Goal: Information Seeking & Learning: Find contact information

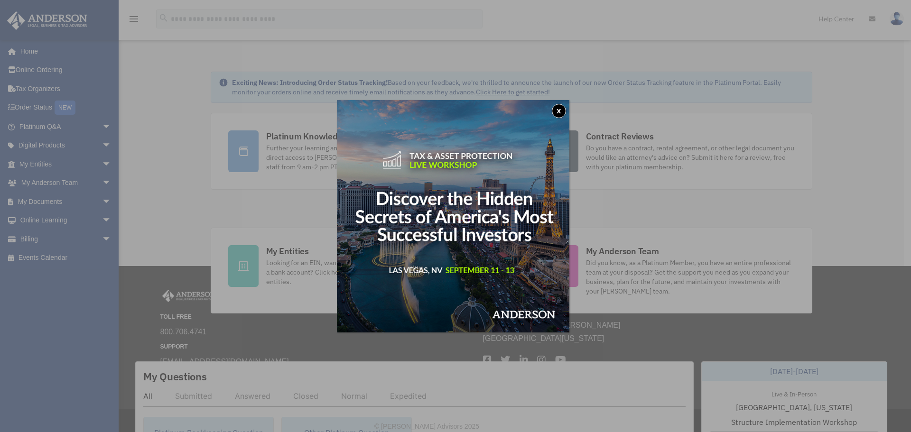
click at [555, 111] on button "x" at bounding box center [559, 111] width 14 height 14
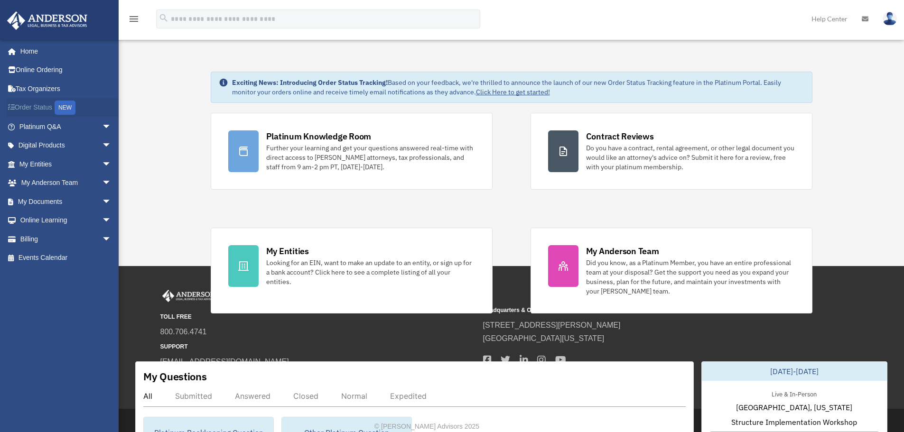
click at [42, 108] on link "Order Status NEW" at bounding box center [66, 107] width 119 height 19
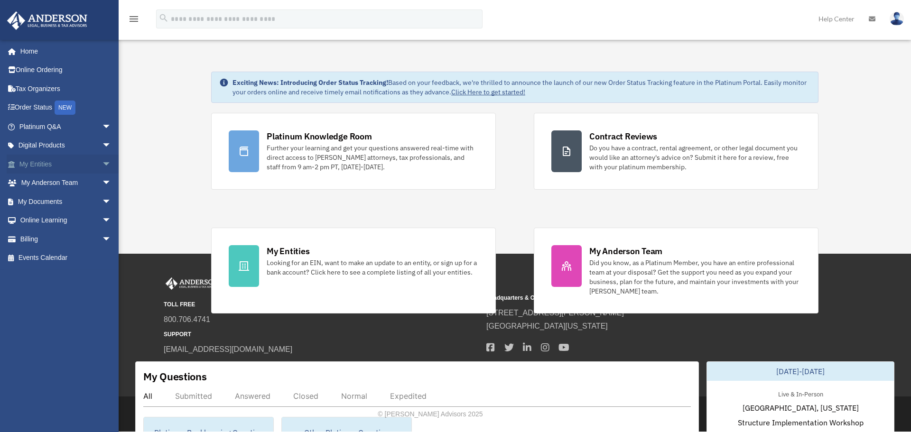
click at [51, 166] on link "My Entities arrow_drop_down" at bounding box center [66, 164] width 119 height 19
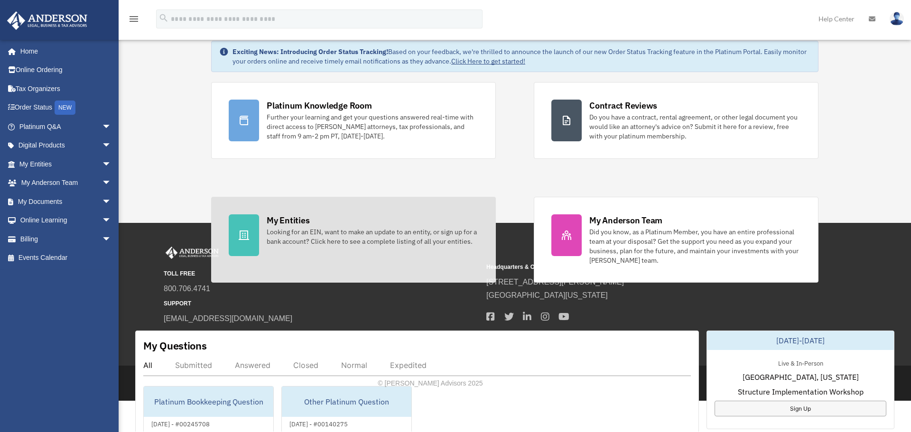
scroll to position [47, 0]
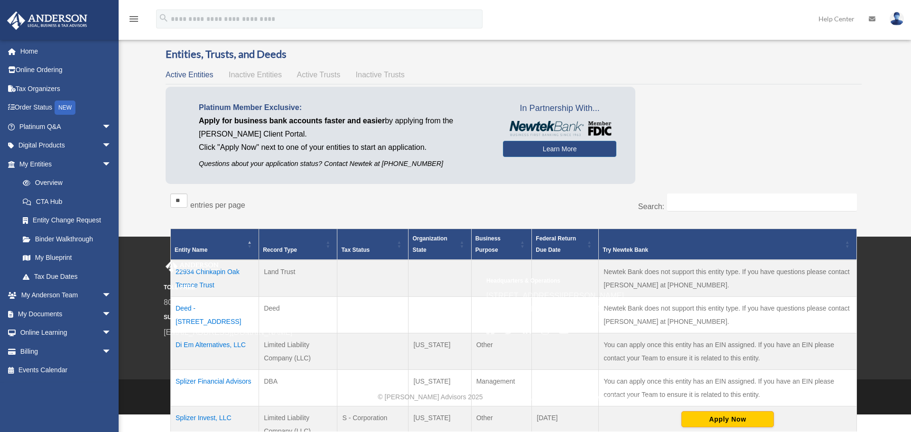
scroll to position [16, 0]
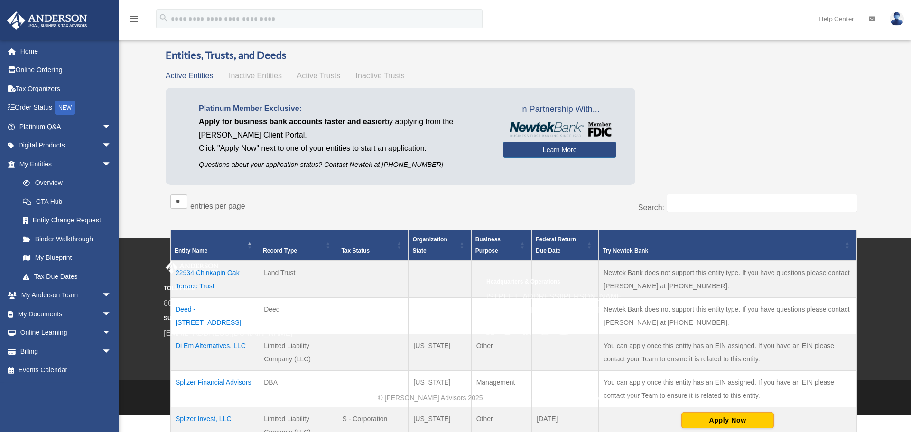
click at [259, 75] on span "Inactive Entities" at bounding box center [255, 76] width 53 height 8
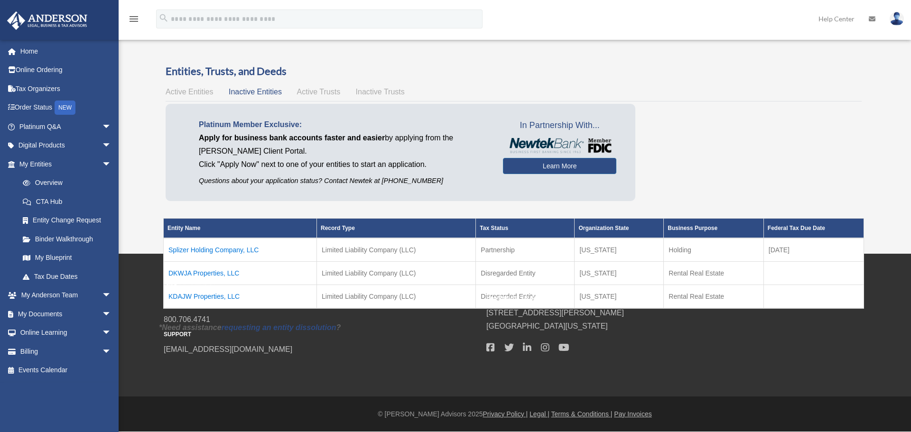
click at [198, 93] on span "Active Entities" at bounding box center [189, 92] width 47 height 8
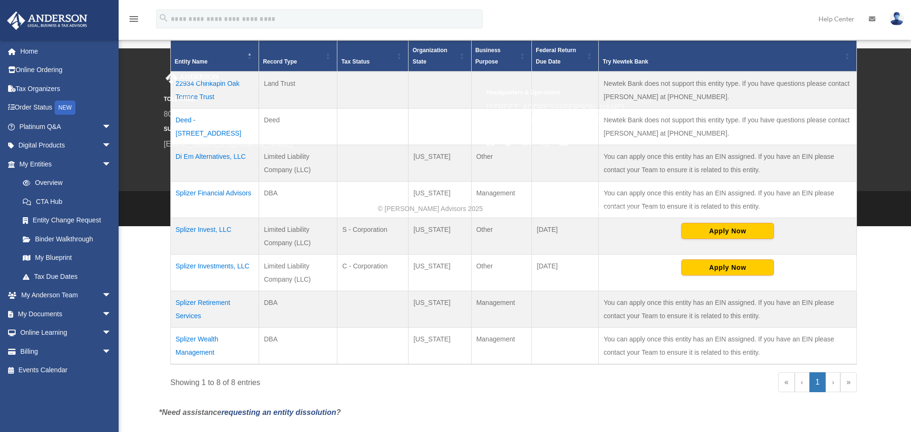
scroll to position [206, 0]
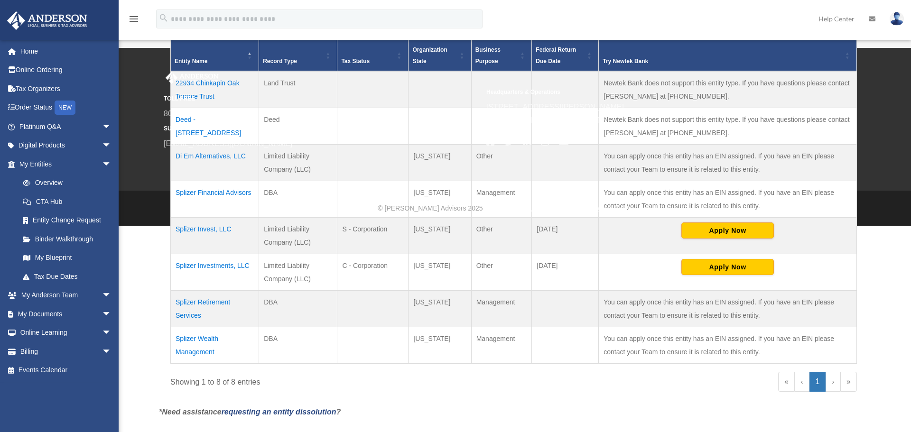
click at [204, 230] on td "Splizer Invest, LLC" at bounding box center [215, 235] width 88 height 37
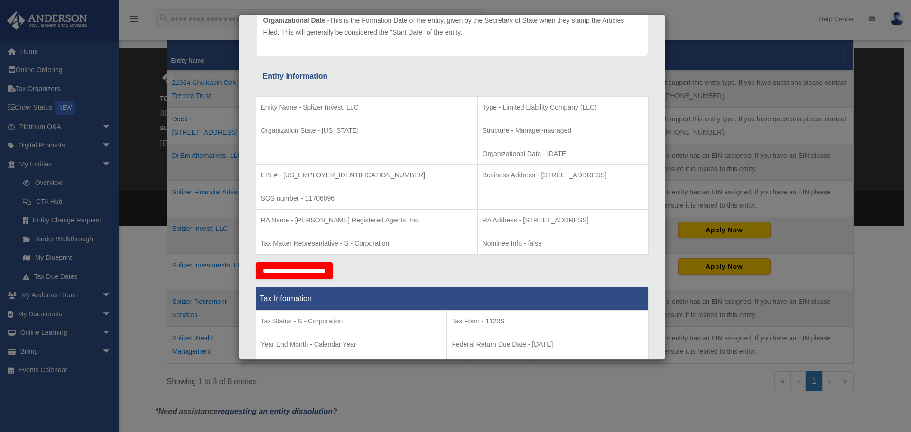
scroll to position [142, 0]
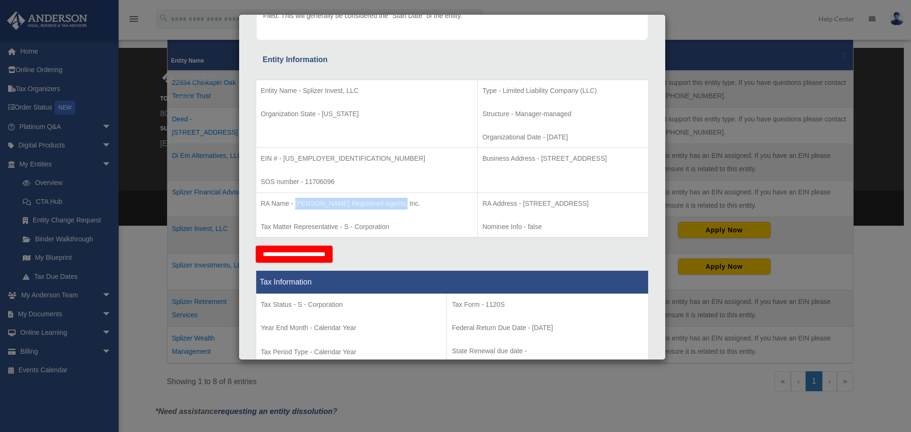
drag, startPoint x: 296, startPoint y: 205, endPoint x: 395, endPoint y: 205, distance: 99.2
click at [395, 205] on p "RA Name - [PERSON_NAME] Registered Agents, Inc." at bounding box center [367, 204] width 212 height 12
copy p "[PERSON_NAME] Registered Agents, Inc."
drag, startPoint x: 610, startPoint y: 202, endPoint x: 461, endPoint y: 203, distance: 149.0
click at [483, 203] on p "RA Address - [STREET_ADDRESS]" at bounding box center [563, 204] width 161 height 12
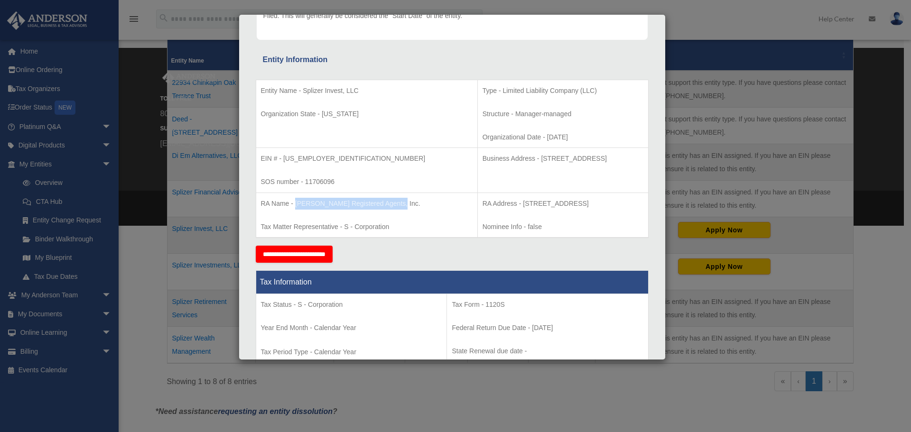
copy p "[STREET_ADDRESS]"
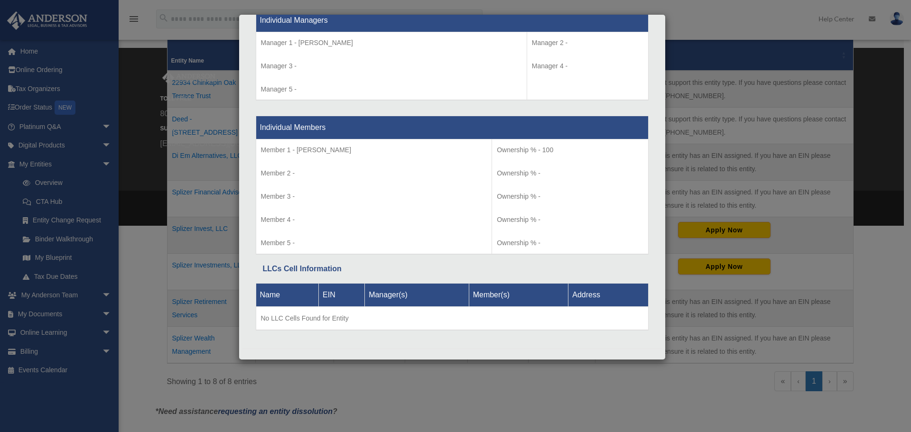
scroll to position [906, 0]
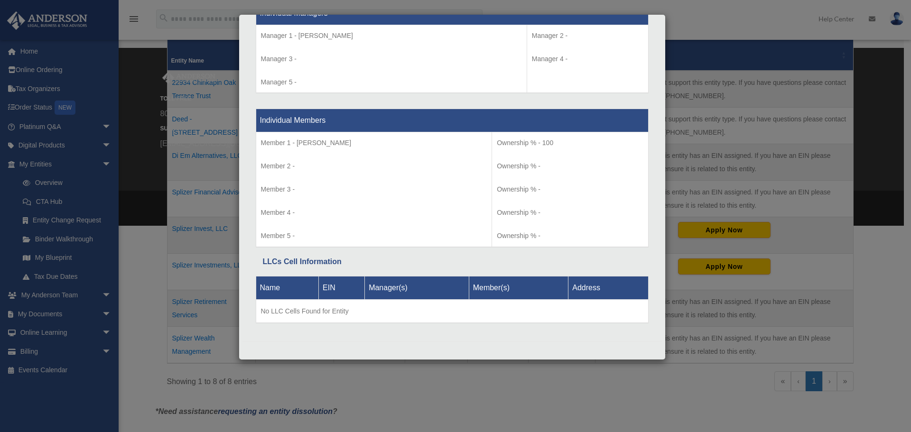
click at [705, 36] on div "Details × Articles Sent Organizational Date" at bounding box center [455, 216] width 911 height 432
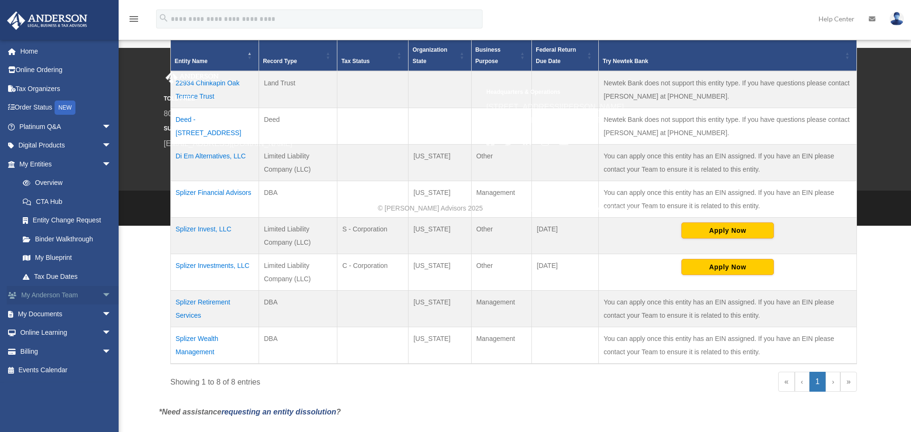
click at [79, 298] on link "My Anderson Team arrow_drop_down" at bounding box center [66, 295] width 119 height 19
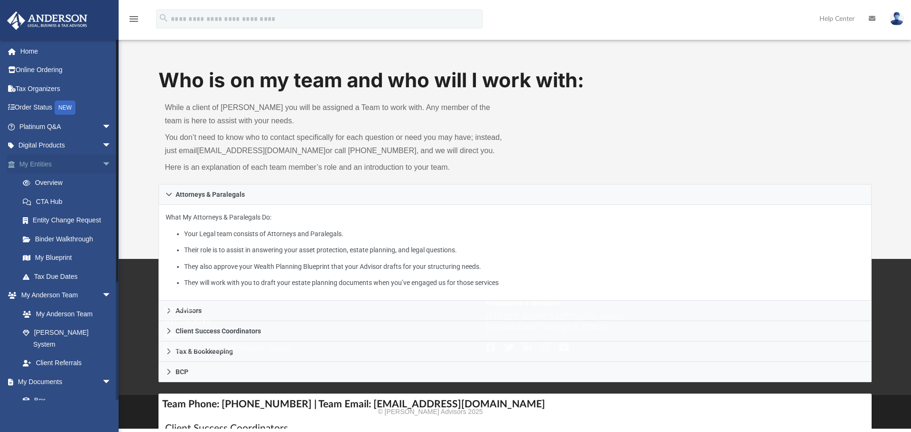
click at [50, 165] on link "My Entities arrow_drop_down" at bounding box center [66, 164] width 119 height 19
click at [57, 183] on link "Overview" at bounding box center [69, 183] width 112 height 19
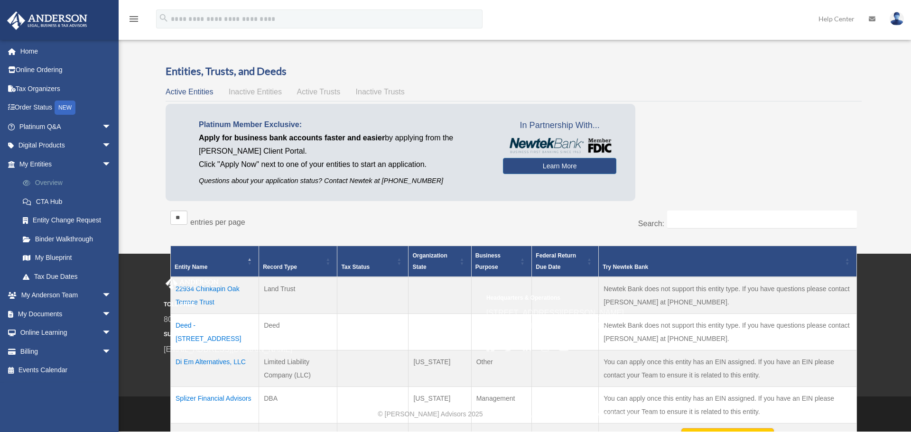
click at [47, 178] on link "Overview" at bounding box center [69, 183] width 112 height 19
click at [52, 164] on link "My Entities arrow_drop_down" at bounding box center [66, 164] width 119 height 19
click at [41, 51] on link "Home" at bounding box center [66, 51] width 119 height 19
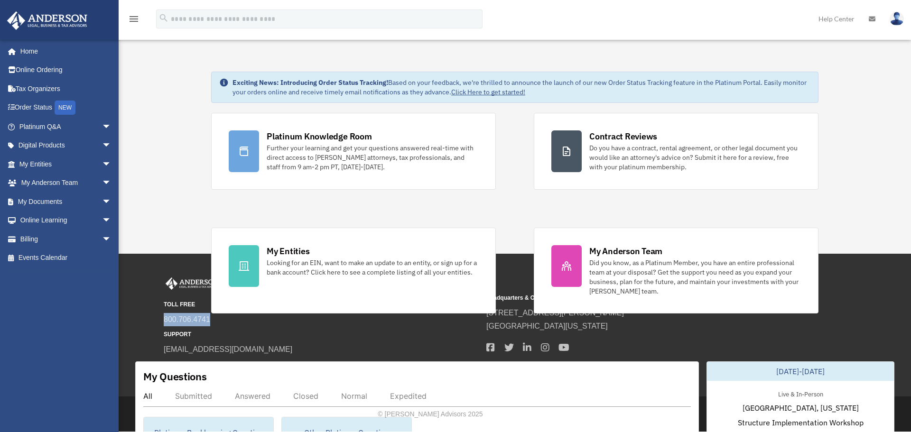
drag, startPoint x: 201, startPoint y: 319, endPoint x: 150, endPoint y: 316, distance: 50.4
click at [150, 316] on div "TOLL FREE 800.706.4741 SUPPORT [EMAIL_ADDRESS][DOMAIN_NAME] Headquarters & Oper…" at bounding box center [514, 325] width 731 height 95
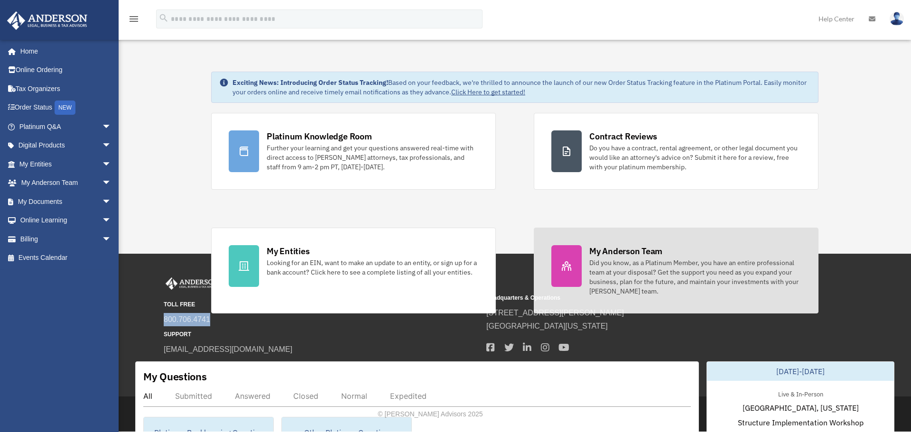
copy link "800.706.4741"
